Goal: Navigation & Orientation: Find specific page/section

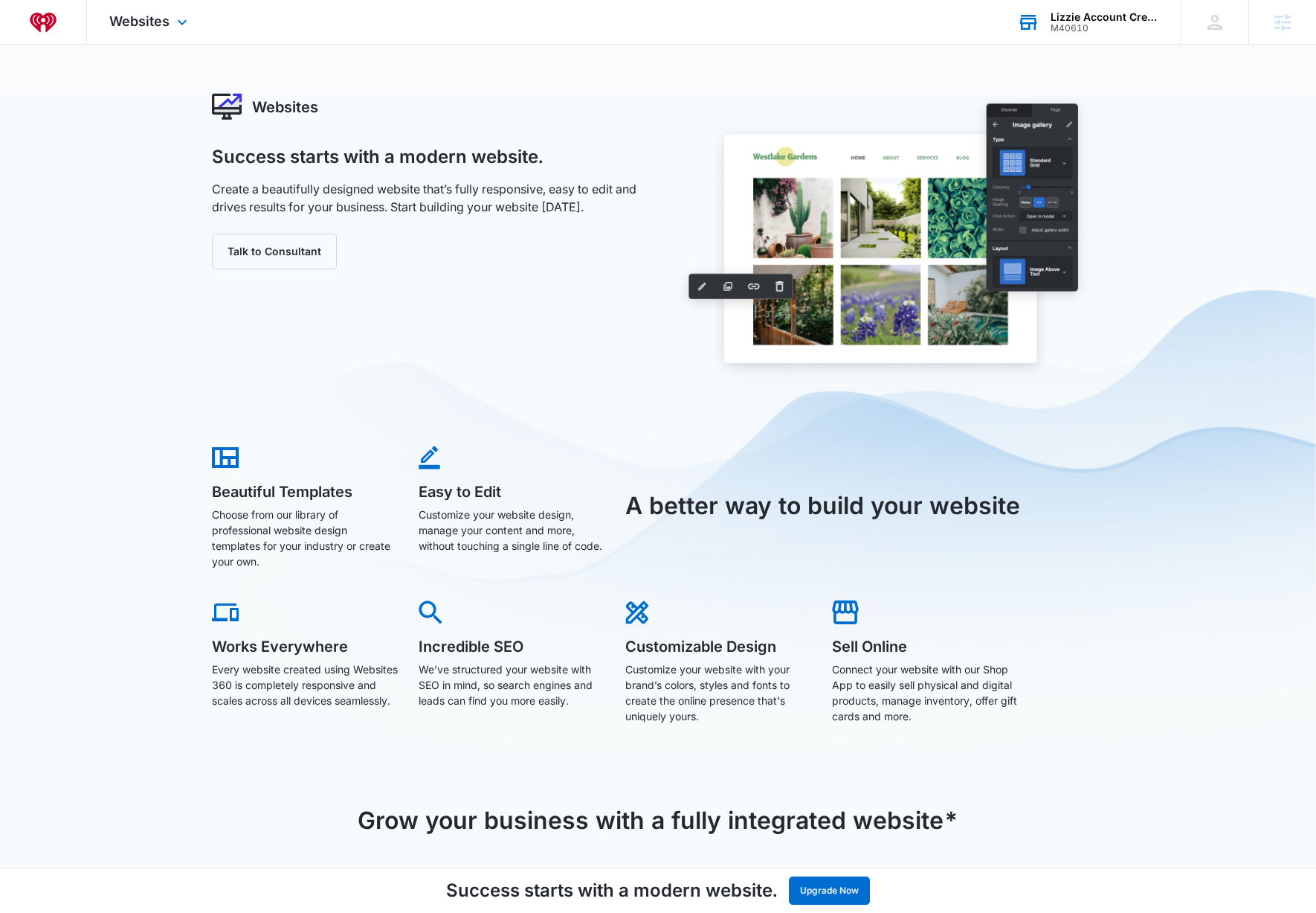
click at [1088, 30] on div "M40610" at bounding box center [1105, 28] width 108 height 11
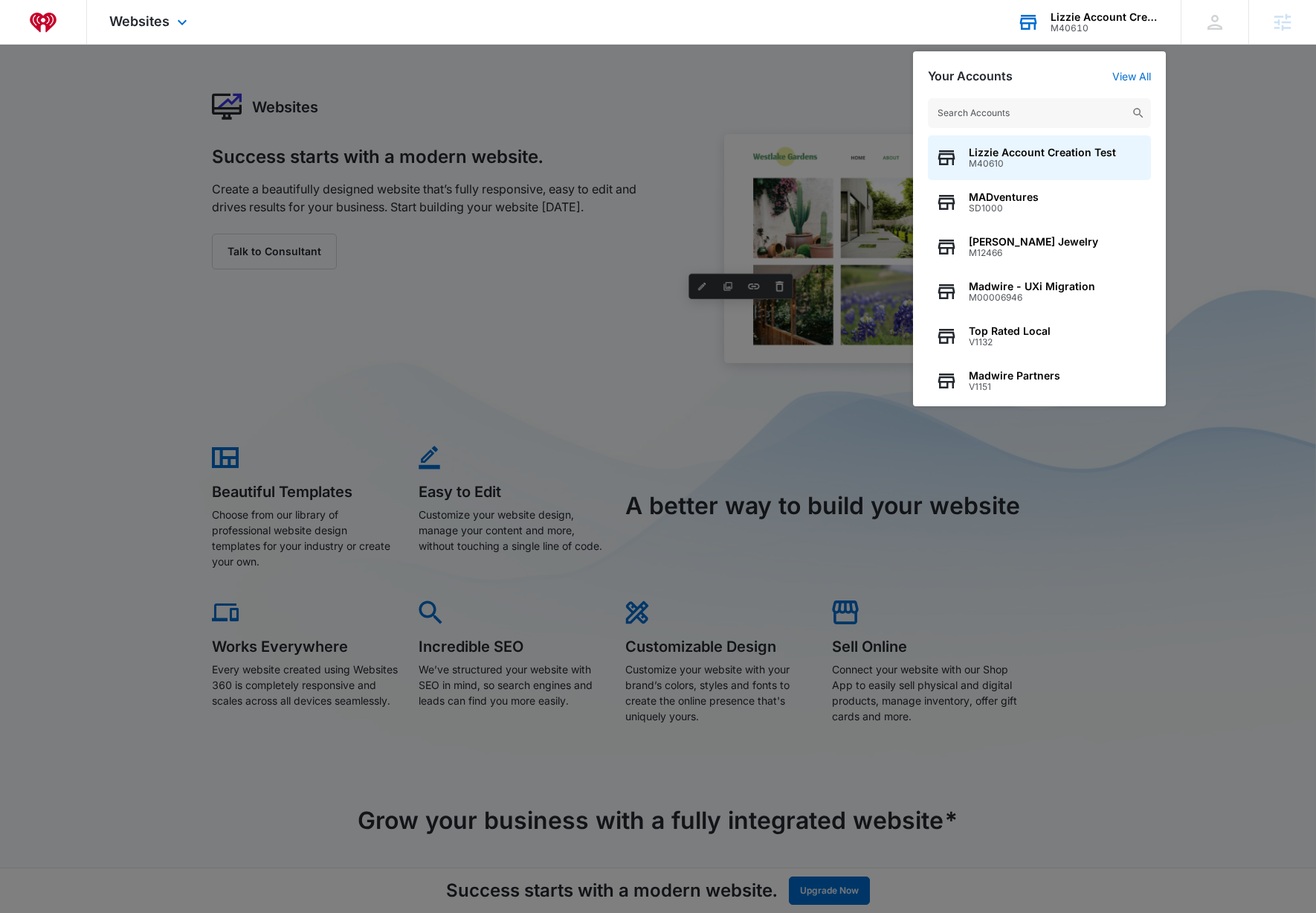
click at [1016, 108] on input "text" at bounding box center [1040, 113] width 223 height 30
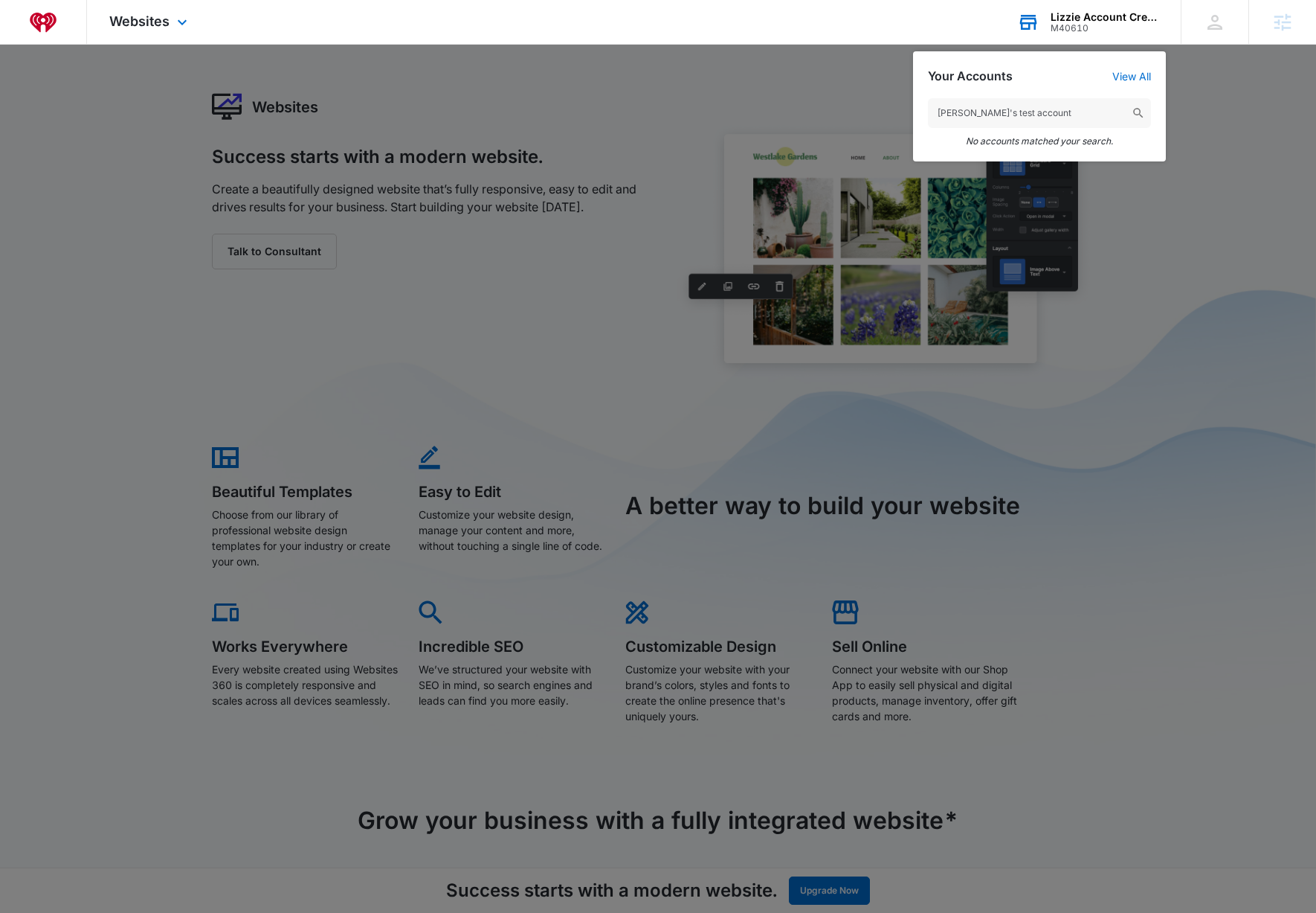
click at [963, 107] on input "lizzie's test account" at bounding box center [1040, 113] width 223 height 30
click at [962, 107] on input "lizzie's test account" at bounding box center [1040, 113] width 223 height 30
click at [967, 111] on input "lizzie's test account" at bounding box center [1040, 113] width 223 height 30
type input "lizzie test account"
click at [1076, 5] on div "Lizzie Account Creation Test M40610 Your Accounts View All lizzie test account …" at bounding box center [1088, 22] width 186 height 44
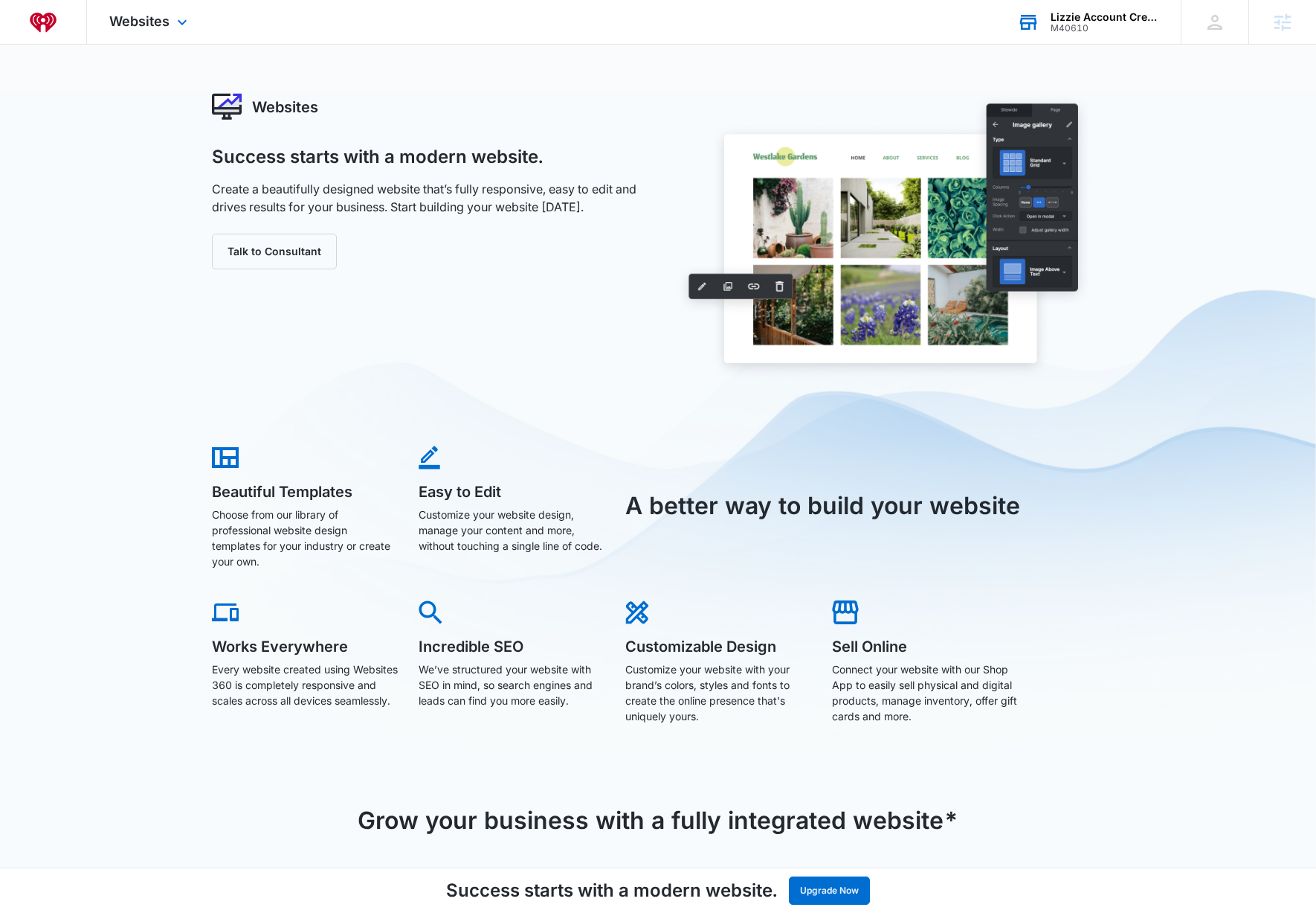
click at [1077, 8] on div "Lizzie Account Creation Test M40610 Your Accounts View All" at bounding box center [1088, 22] width 186 height 44
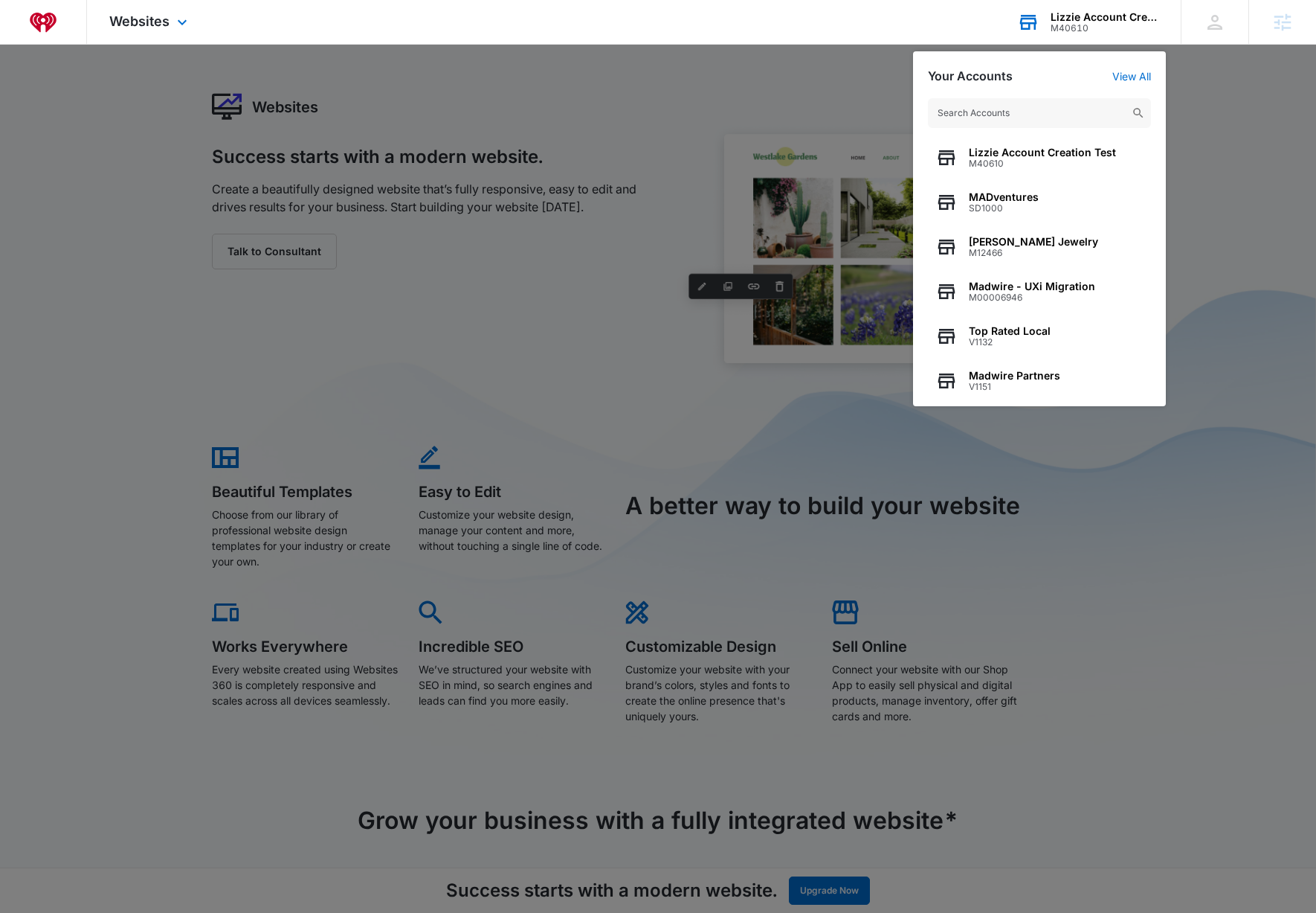
click at [1013, 110] on input "text" at bounding box center [1040, 113] width 223 height 30
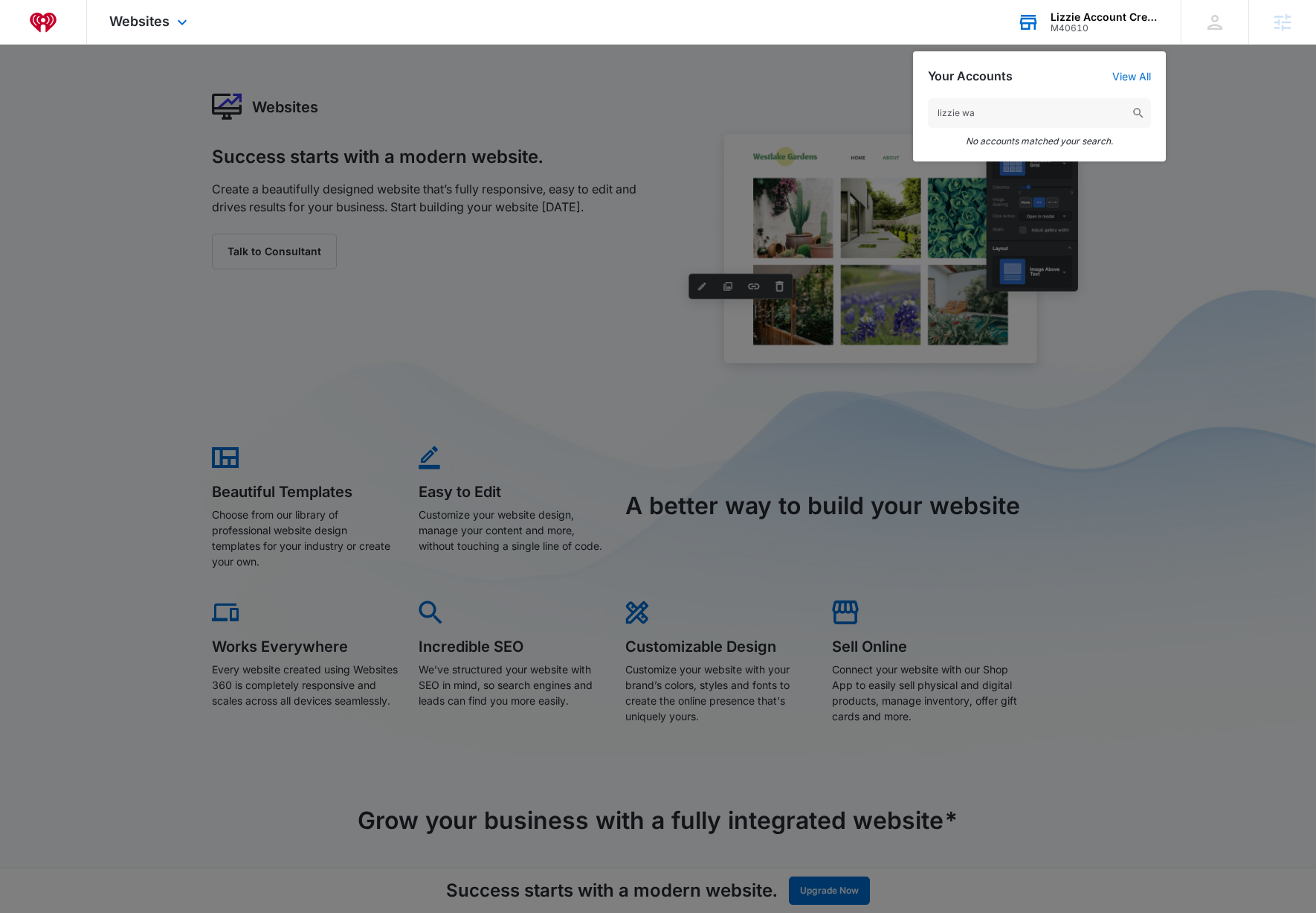
click at [980, 108] on input "lizzie wa" at bounding box center [1040, 113] width 223 height 30
type input "l"
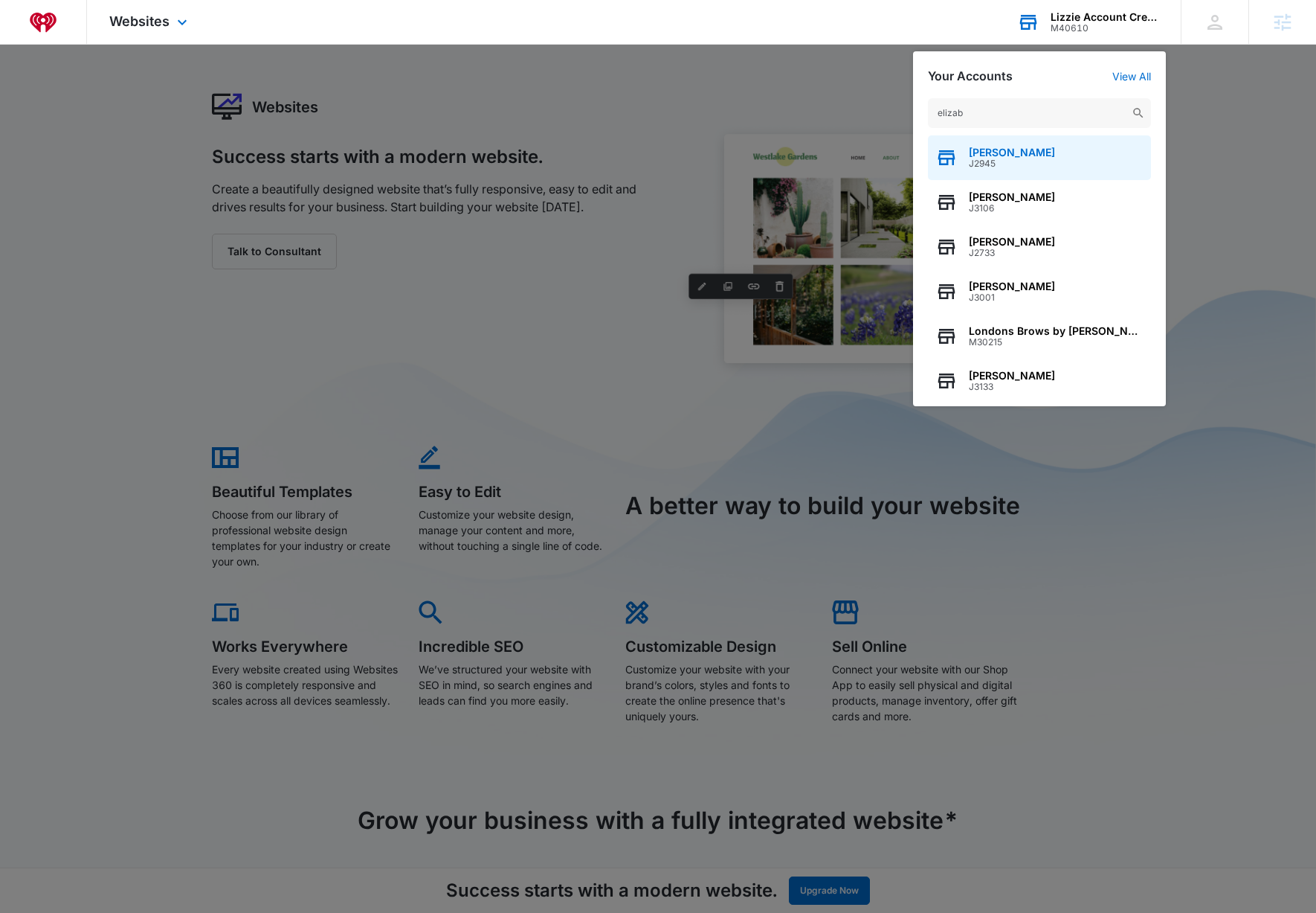
type input "elizab"
click at [1030, 158] on span "J2945" at bounding box center [1012, 163] width 87 height 11
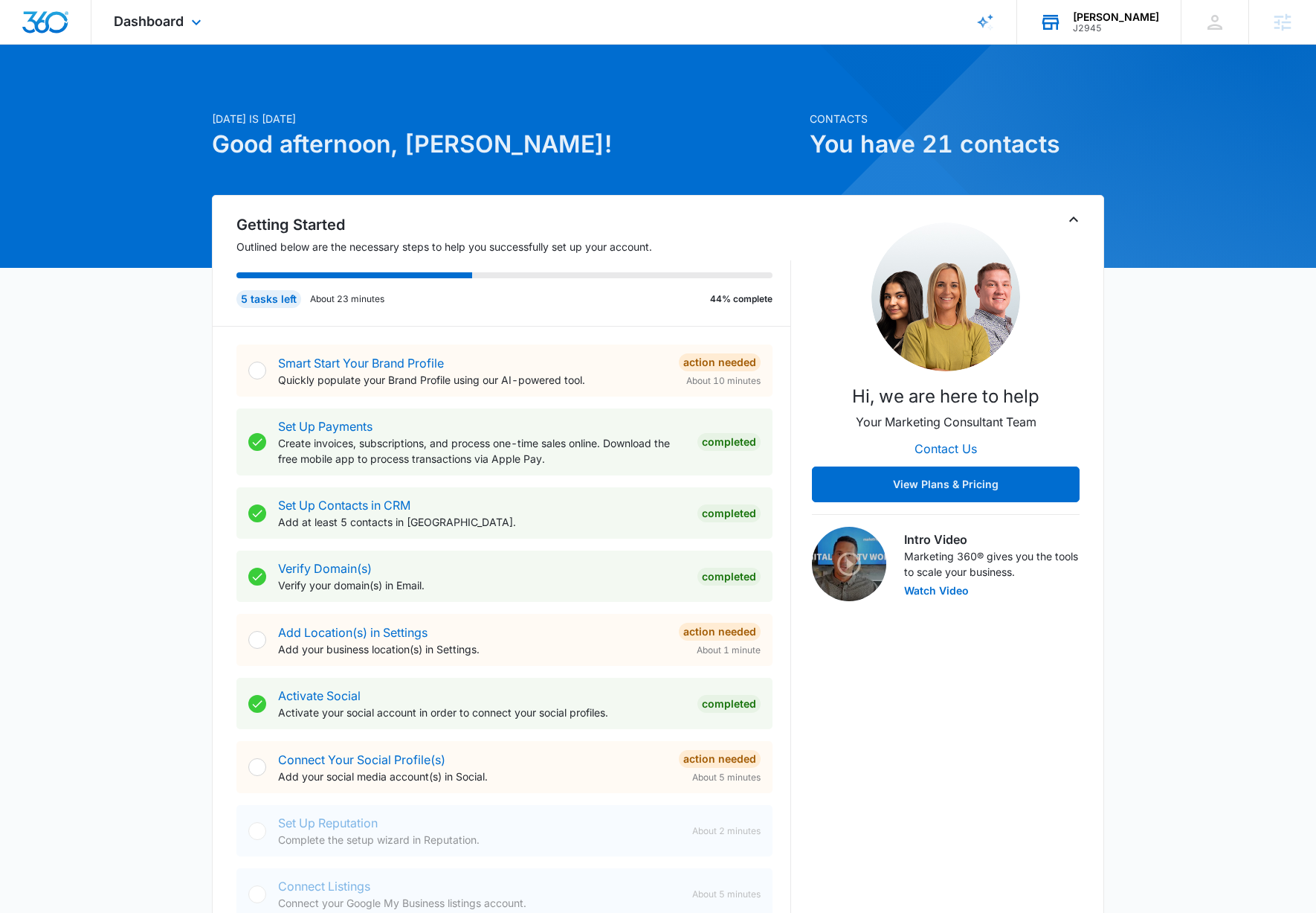
click at [1103, 29] on div "J2945" at bounding box center [1116, 28] width 87 height 11
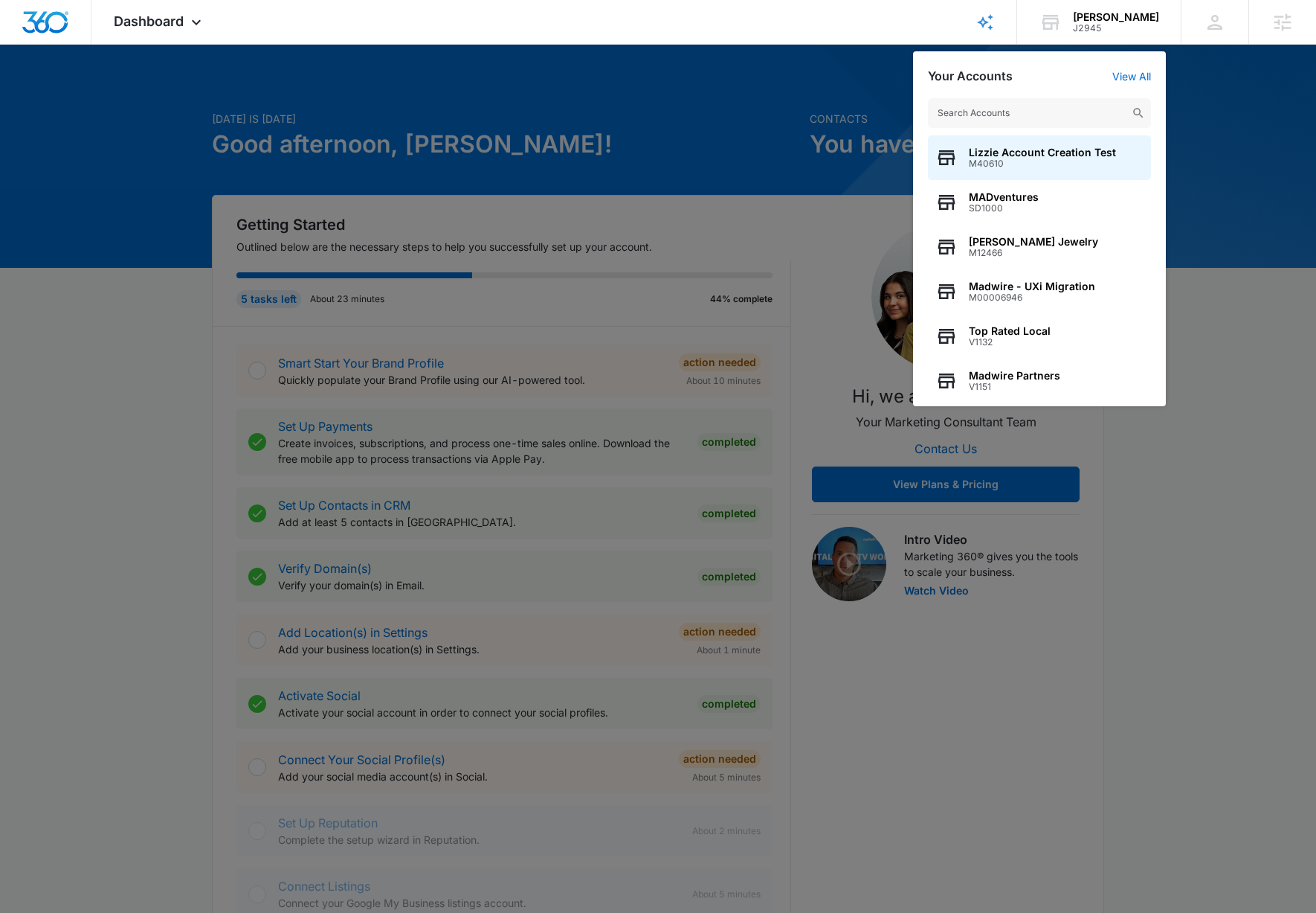
click at [1047, 107] on input "text" at bounding box center [1040, 113] width 223 height 30
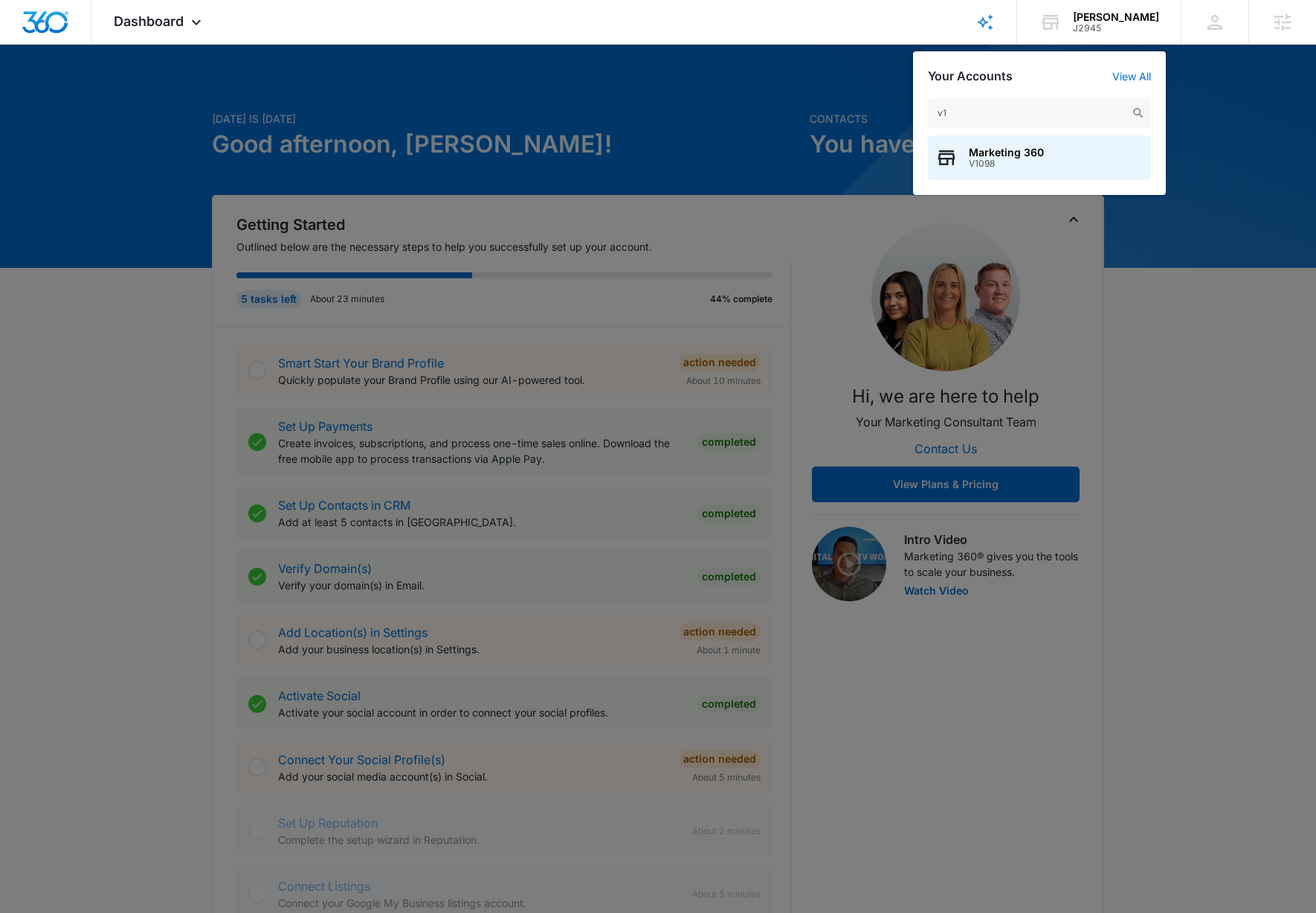
type input "v"
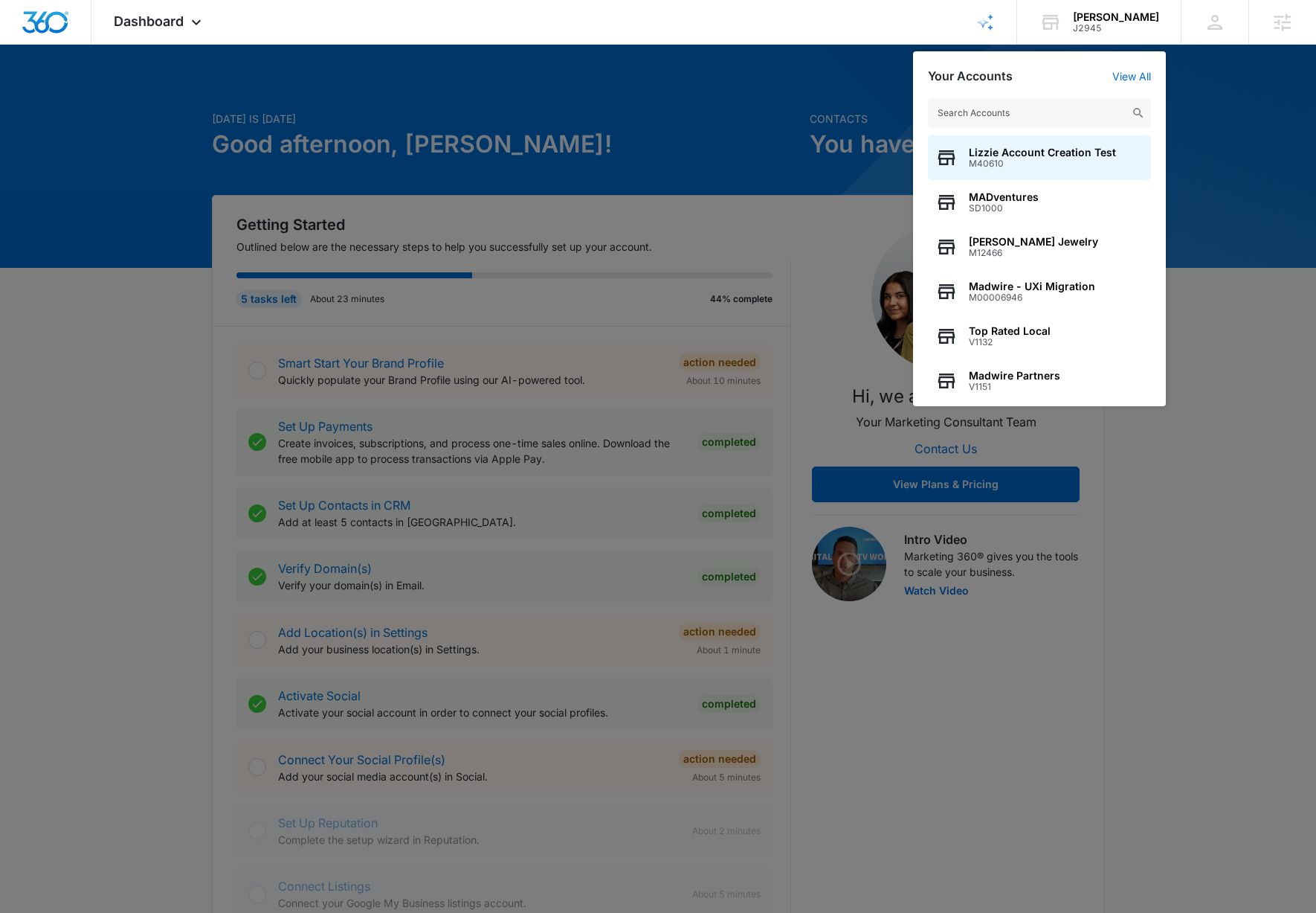
click at [363, 125] on div at bounding box center [658, 456] width 1316 height 913
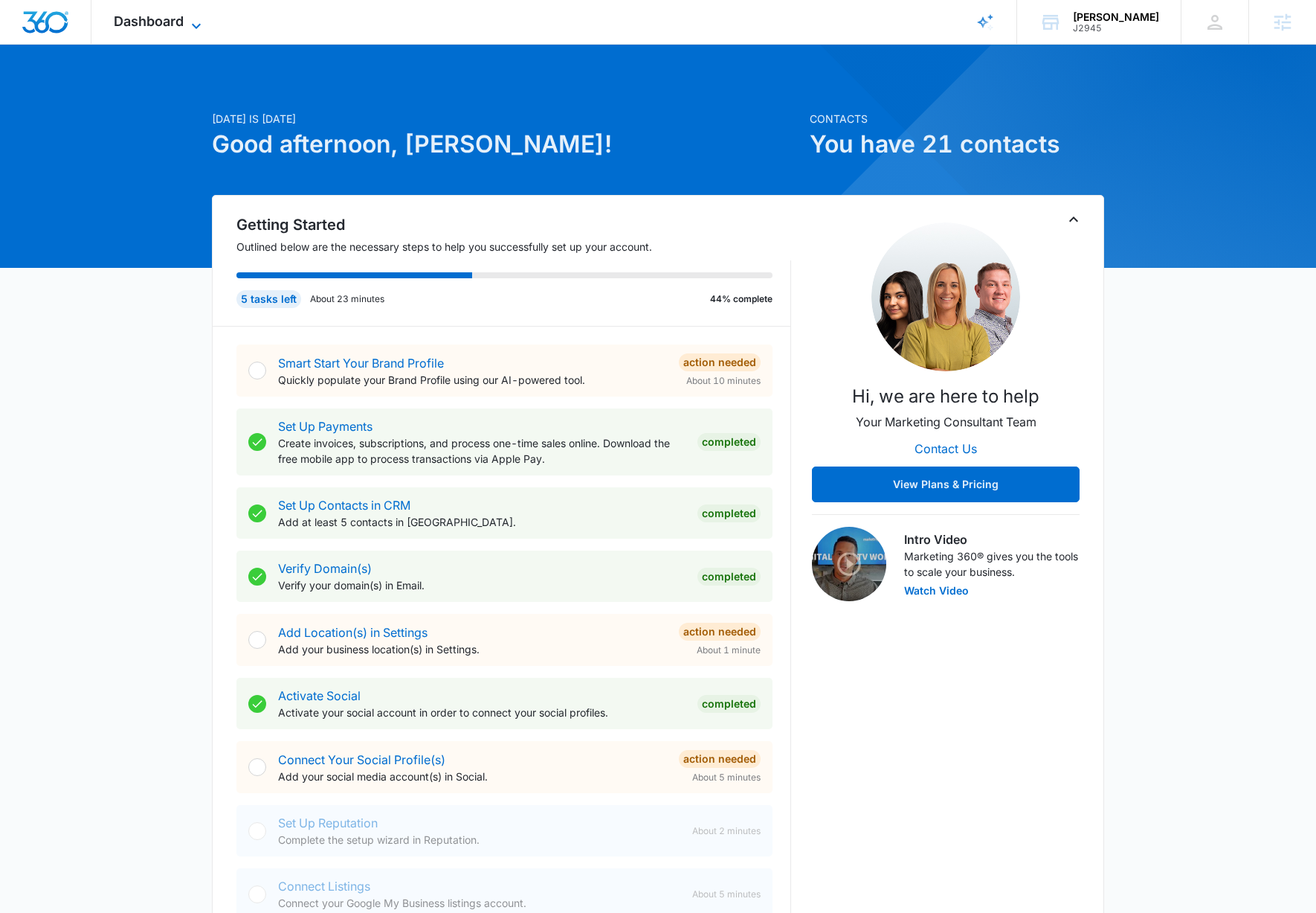
click at [181, 14] on span "Dashboard" at bounding box center [149, 22] width 70 height 16
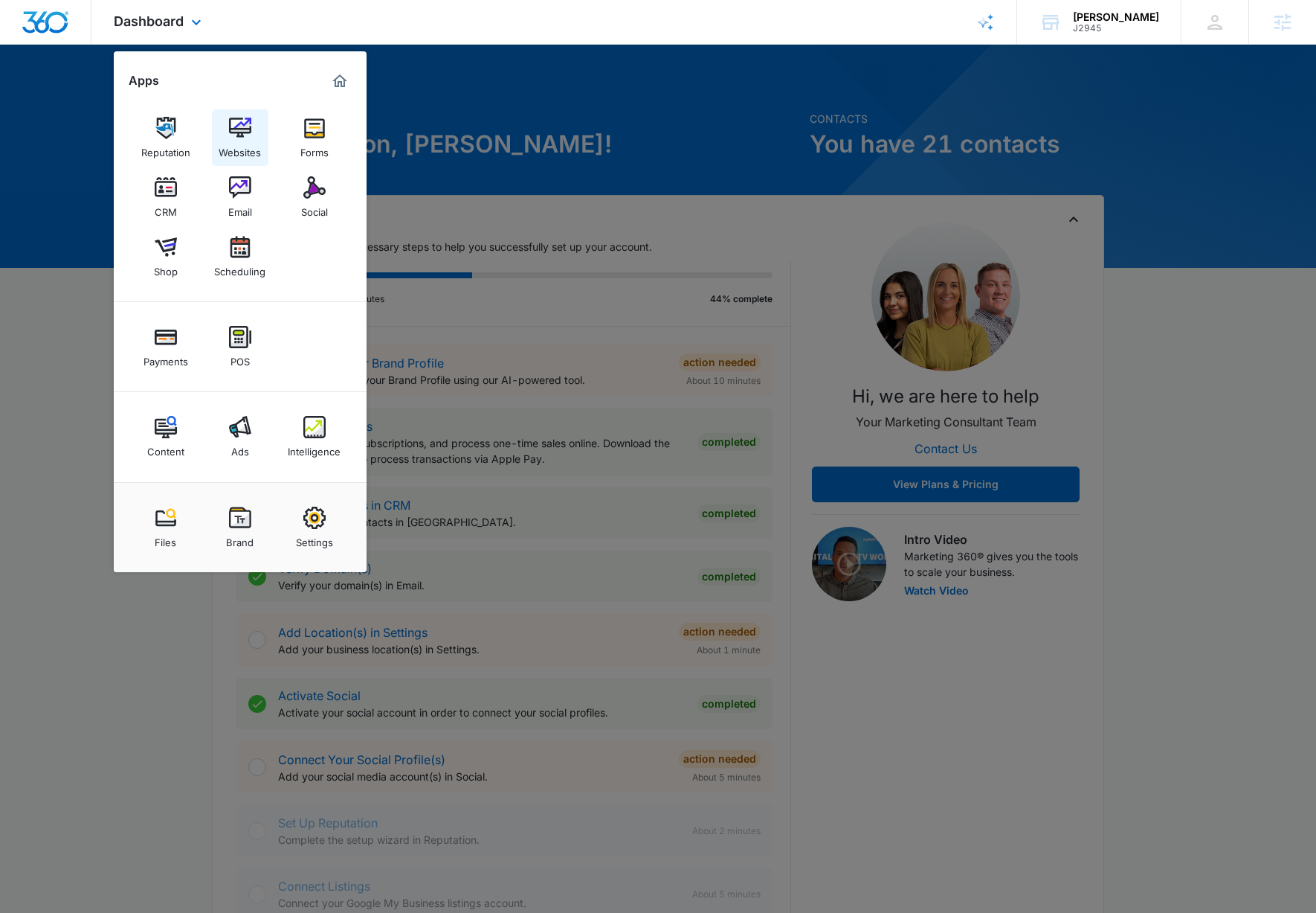
click at [236, 142] on div "Websites" at bounding box center [239, 149] width 42 height 20
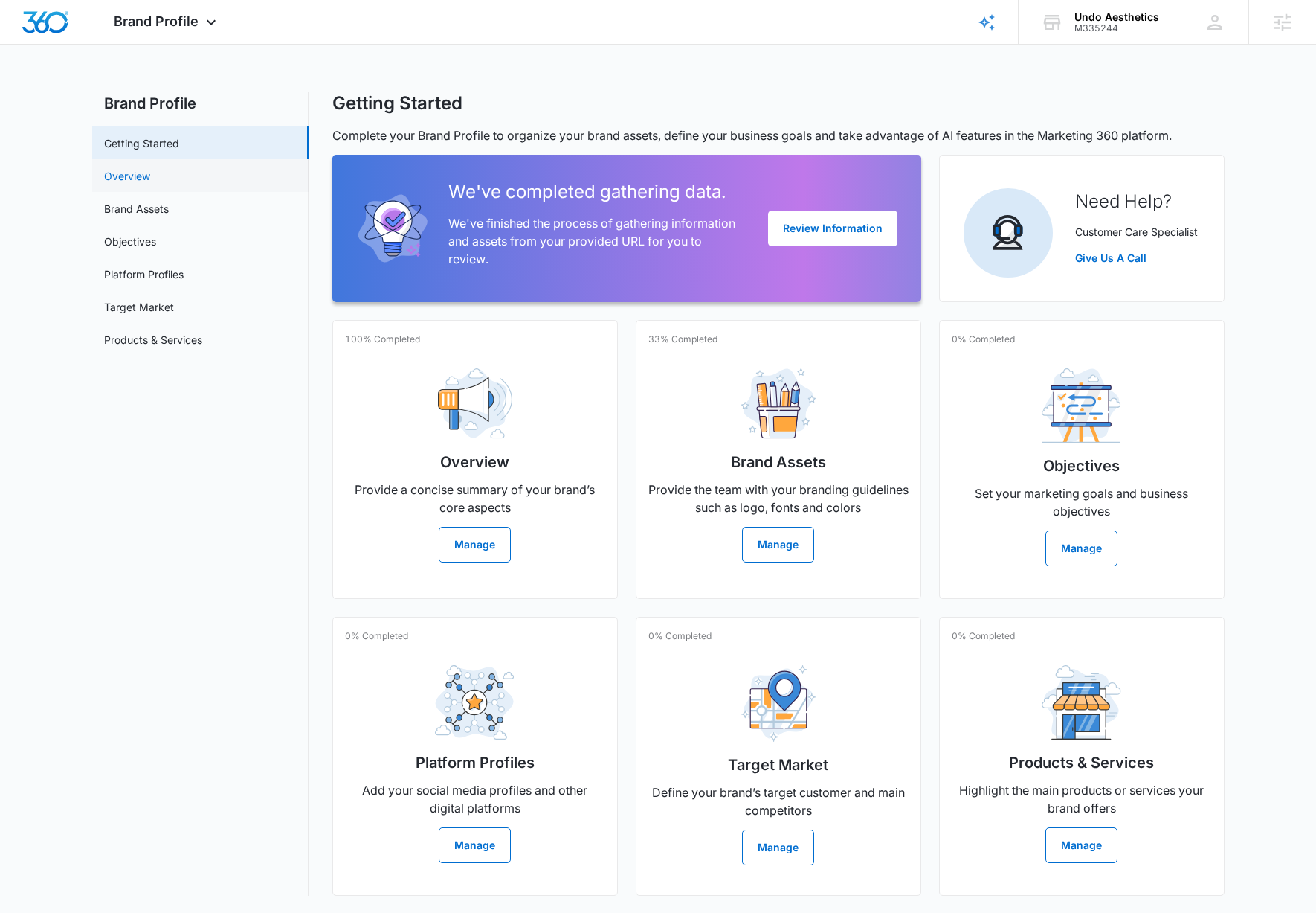
click at [150, 177] on link "Overview" at bounding box center [127, 176] width 46 height 16
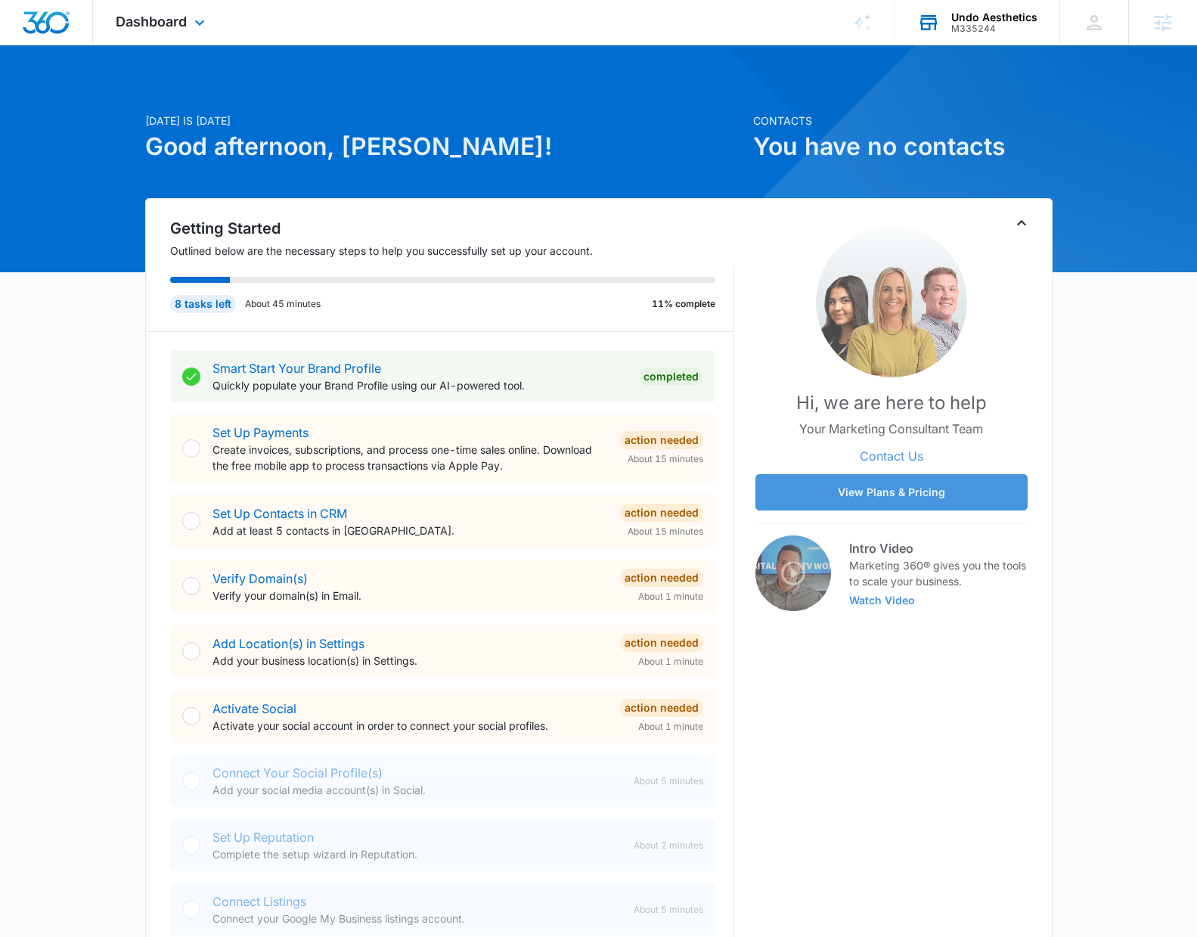
click at [1025, 15] on div "Undo Aesthetics" at bounding box center [994, 17] width 86 height 12
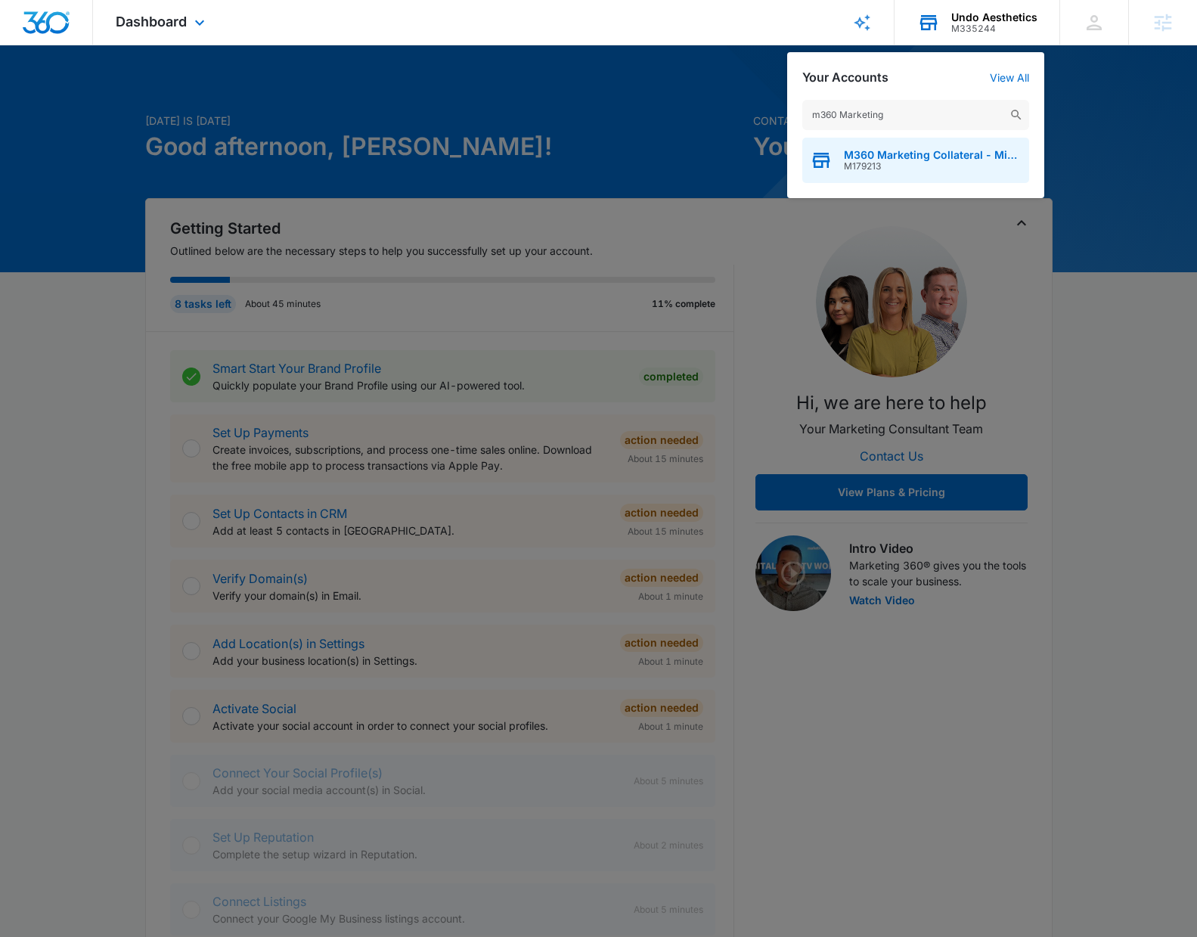
type input "m360 Marketing"
click at [912, 167] on span "M179213" at bounding box center [933, 166] width 178 height 11
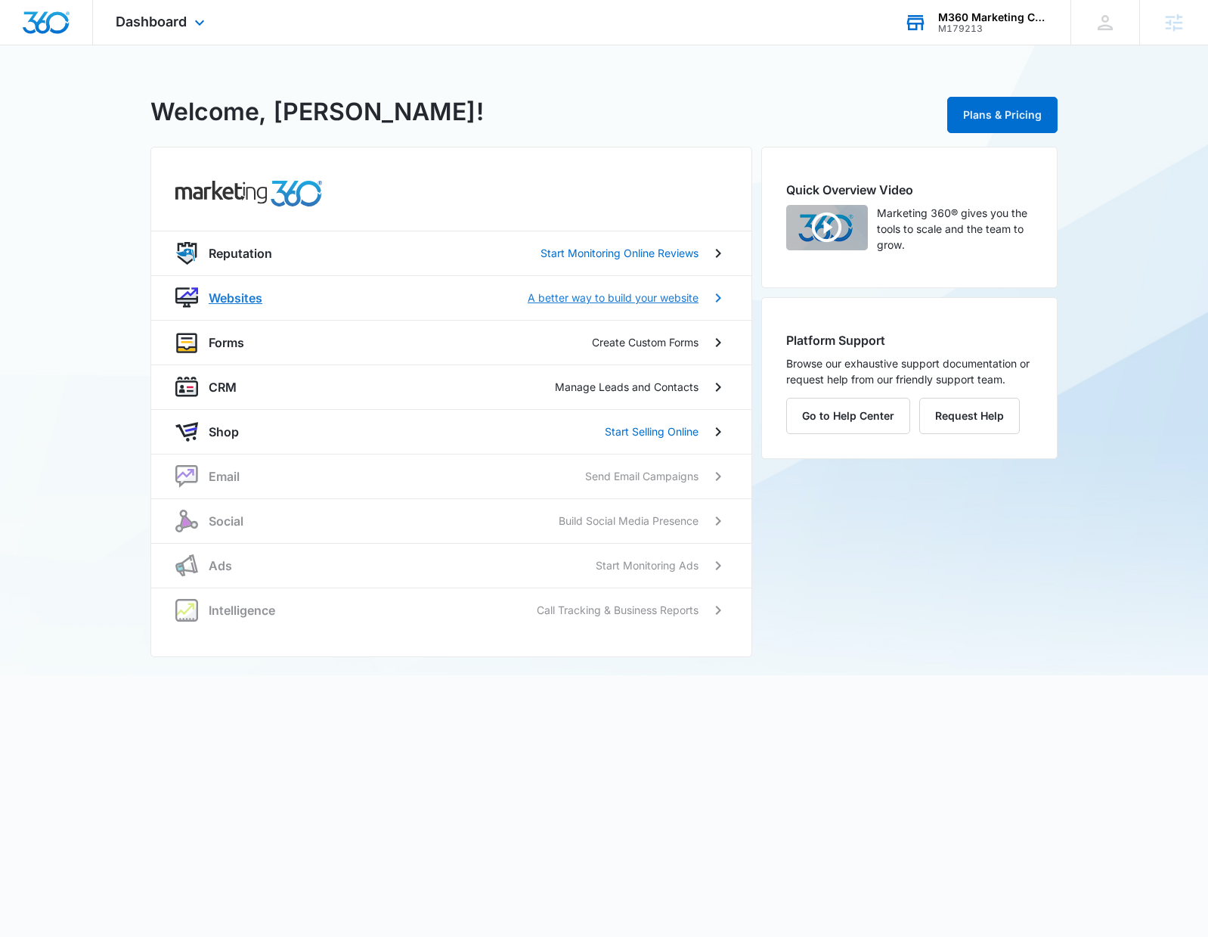
click at [273, 287] on div "Websites A better way to build your website" at bounding box center [451, 298] width 552 height 23
